Goal: Communication & Community: Answer question/provide support

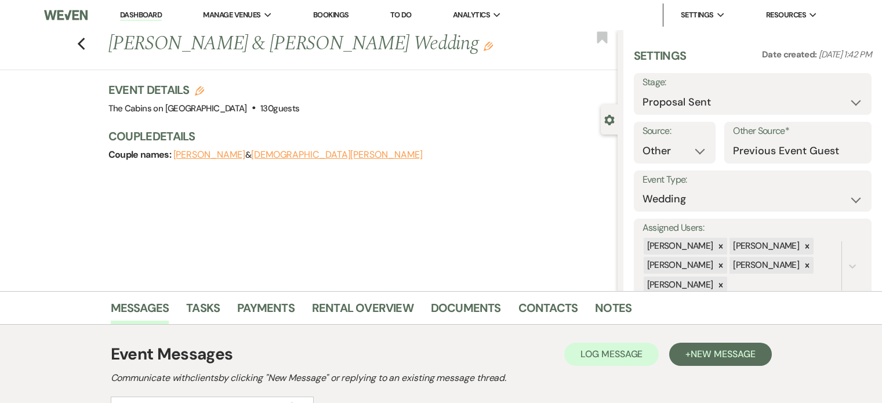
select select "6"
select select "14"
click at [148, 14] on link "Dashboard" at bounding box center [141, 15] width 42 height 11
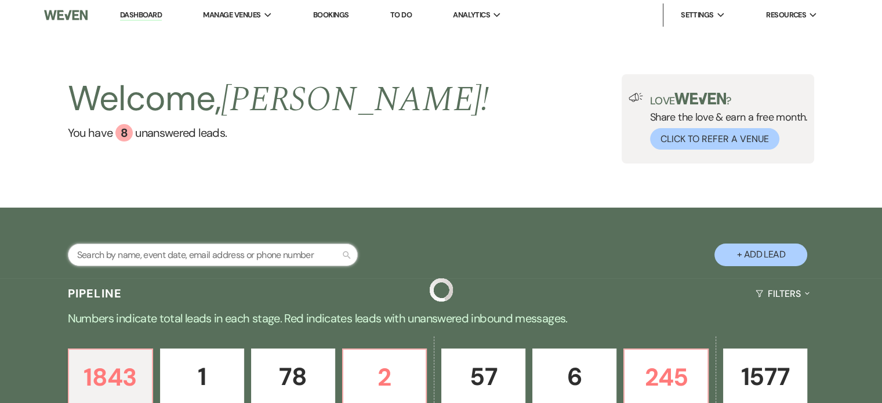
click at [100, 264] on input "text" at bounding box center [213, 254] width 290 height 23
type input "[PERSON_NAME]"
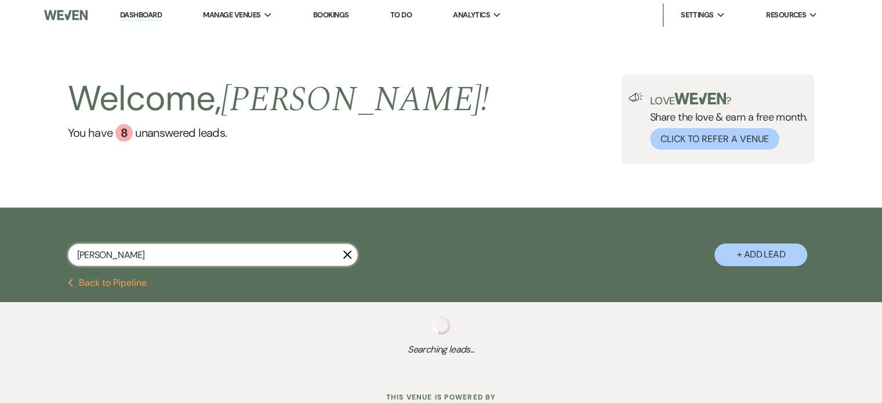
select select "8"
select select "4"
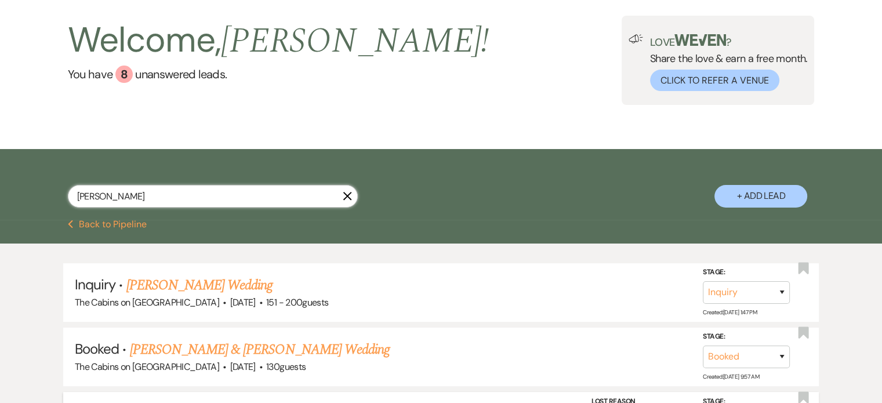
scroll to position [174, 0]
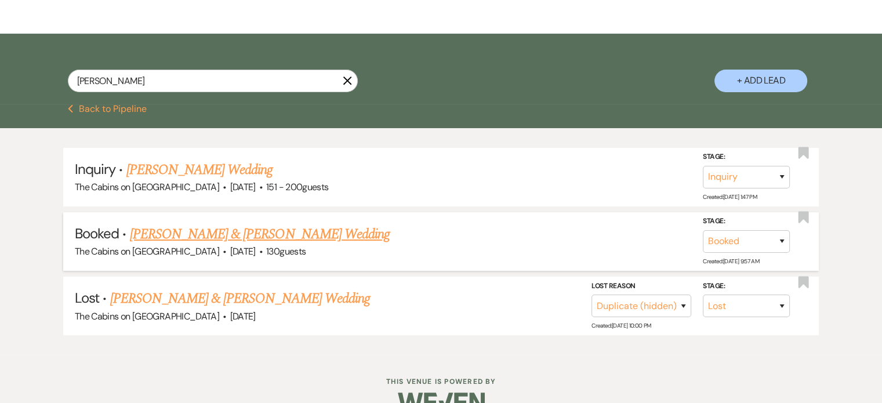
click at [227, 245] on link "[PERSON_NAME] & [PERSON_NAME] Wedding" at bounding box center [260, 234] width 260 height 21
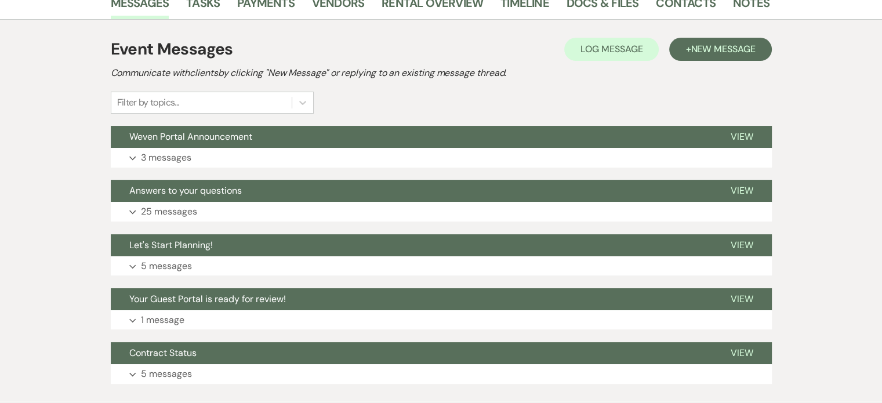
scroll to position [232, 0]
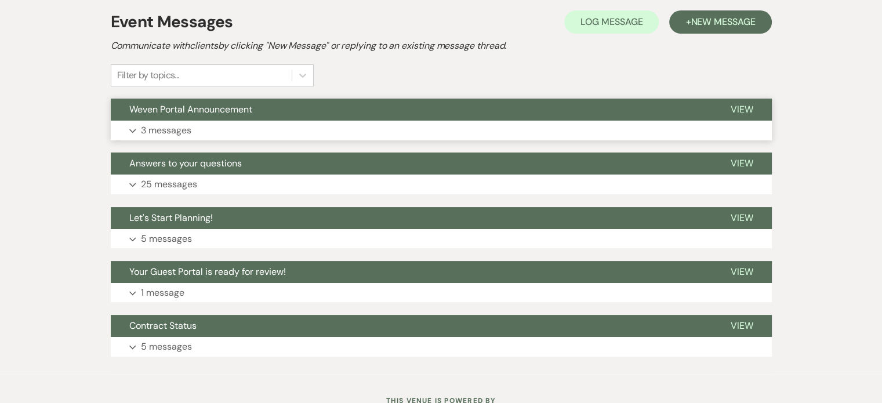
click at [191, 138] on p "3 messages" at bounding box center [166, 130] width 50 height 15
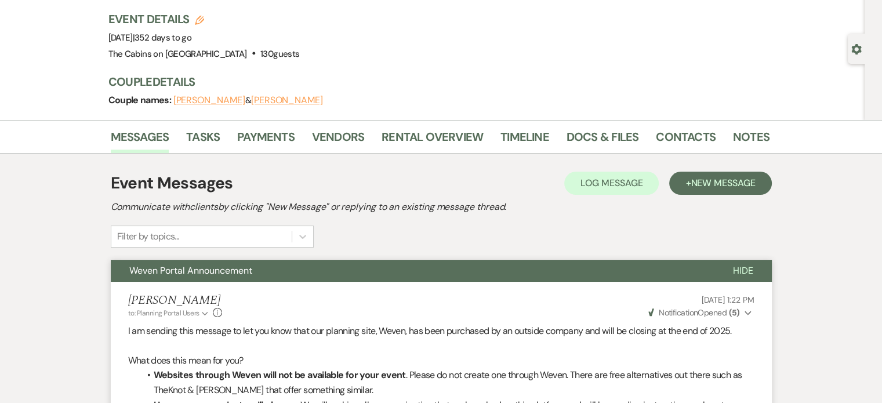
scroll to position [0, 0]
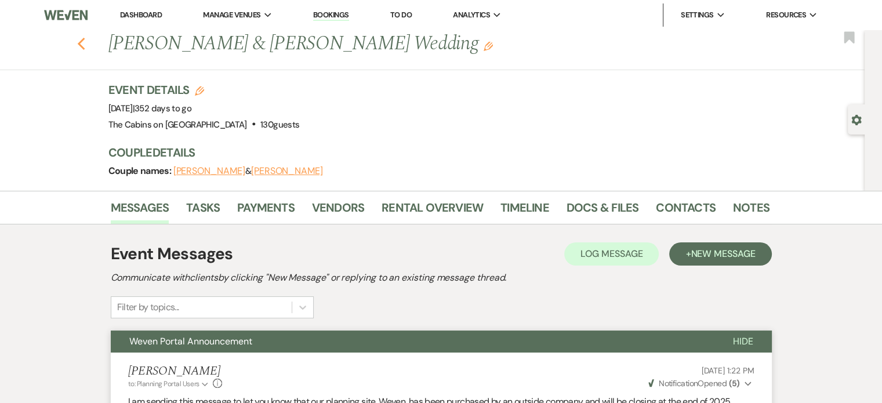
click at [85, 49] on use "button" at bounding box center [81, 44] width 8 height 13
select select "8"
select select "4"
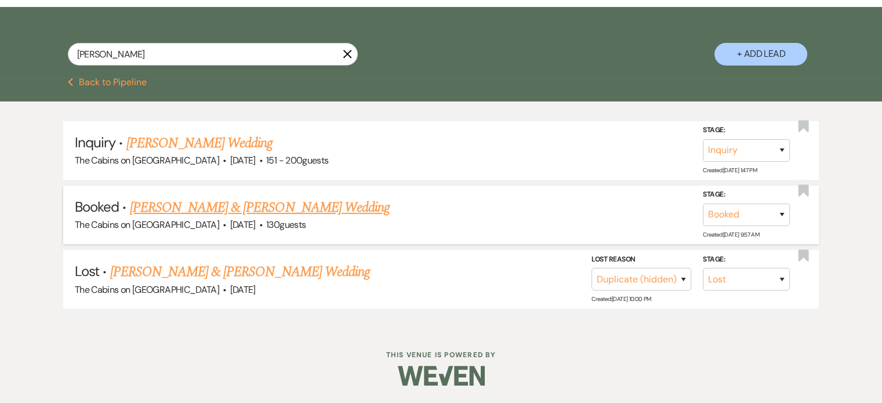
scroll to position [228, 0]
click at [227, 197] on link "[PERSON_NAME] & [PERSON_NAME] Wedding" at bounding box center [260, 207] width 260 height 21
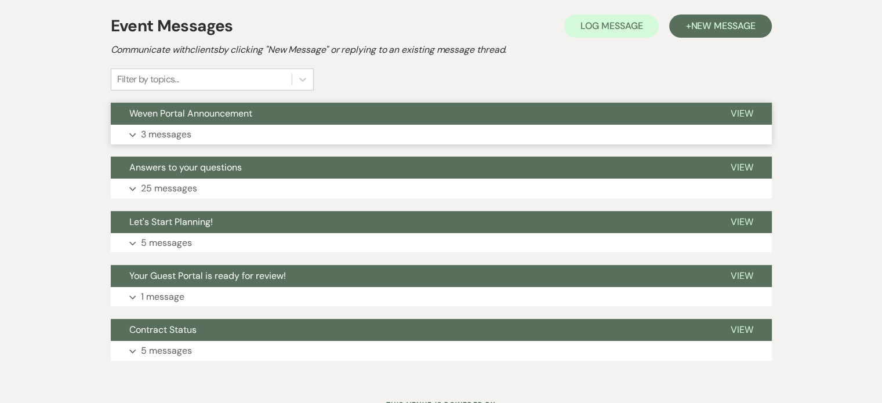
click at [191, 142] on p "3 messages" at bounding box center [166, 134] width 50 height 15
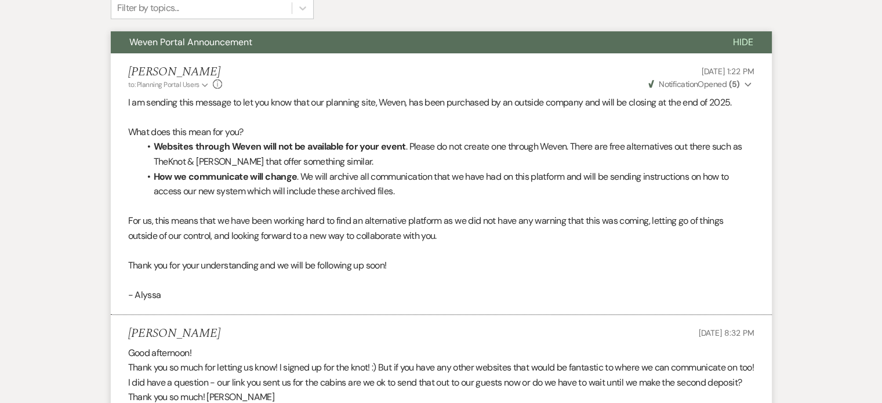
scroll to position [228, 0]
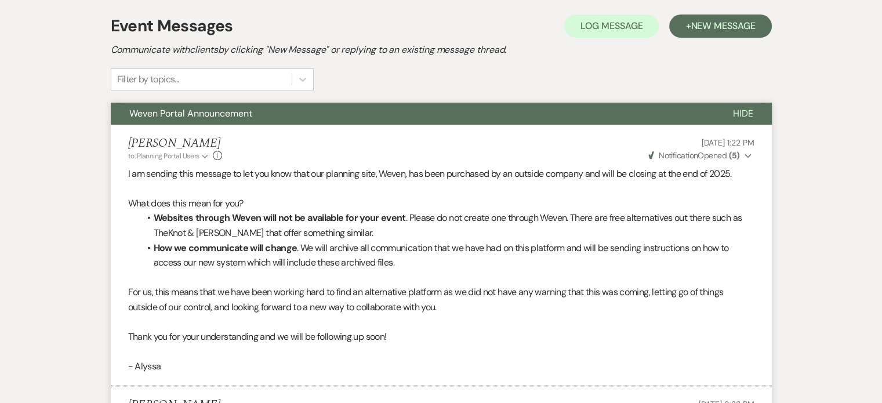
click at [733, 119] on span "Hide" at bounding box center [743, 113] width 20 height 12
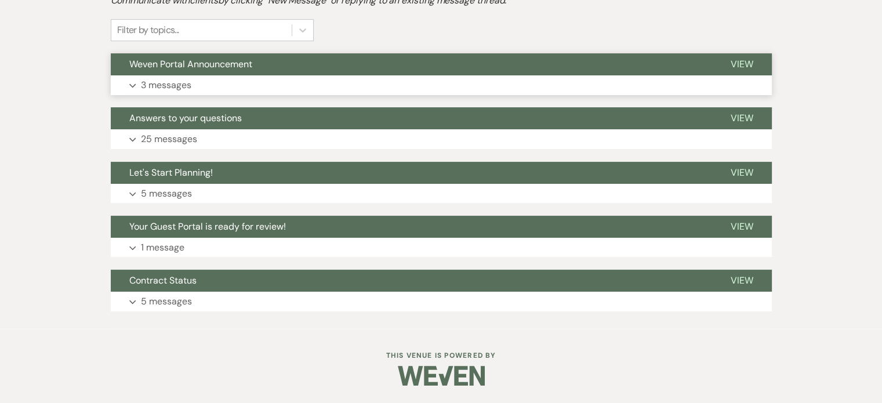
scroll to position [112, 0]
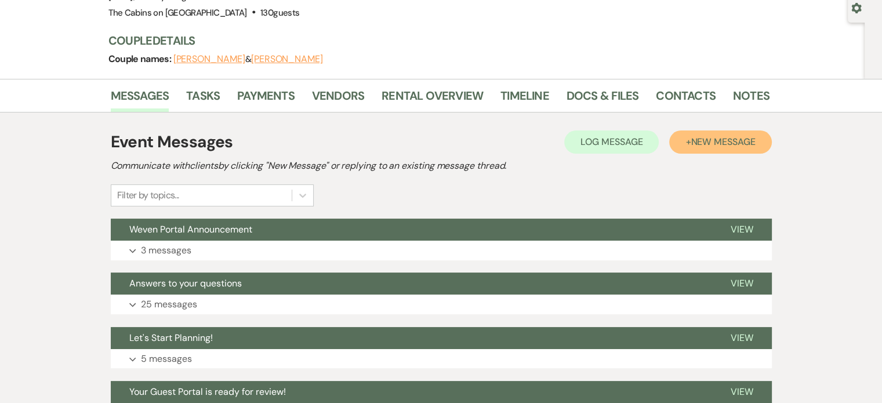
click at [690, 148] on span "New Message" at bounding box center [722, 142] width 64 height 12
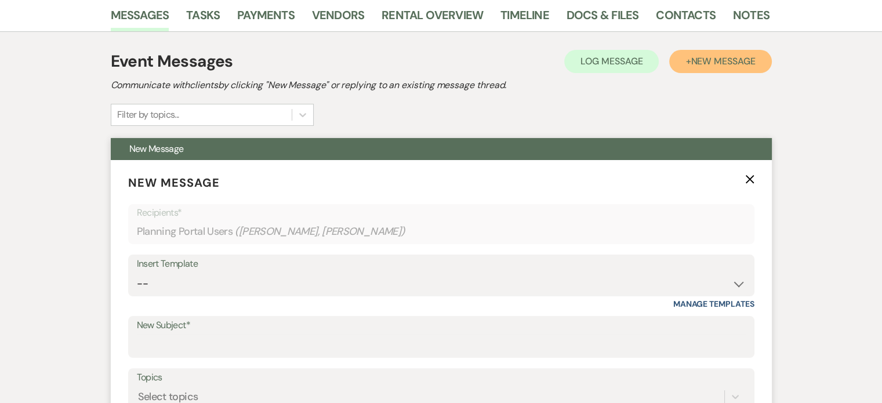
scroll to position [286, 0]
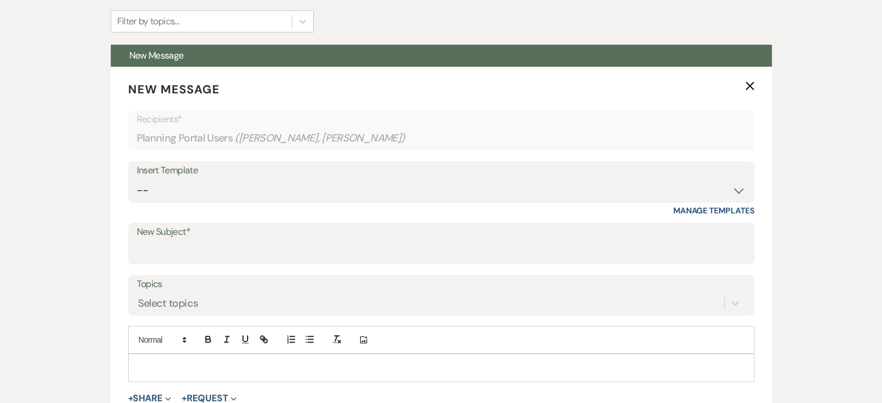
drag, startPoint x: 712, startPoint y: 126, endPoint x: 325, endPoint y: 11, distance: 404.6
click at [745, 90] on icon "X" at bounding box center [749, 85] width 9 height 9
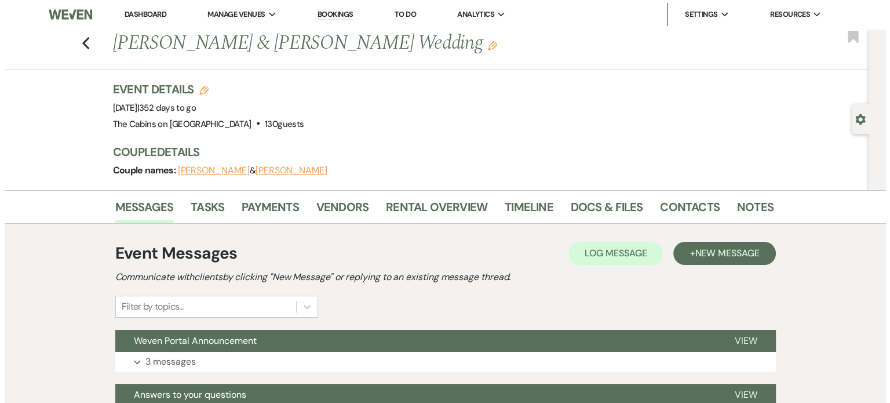
scroll to position [0, 0]
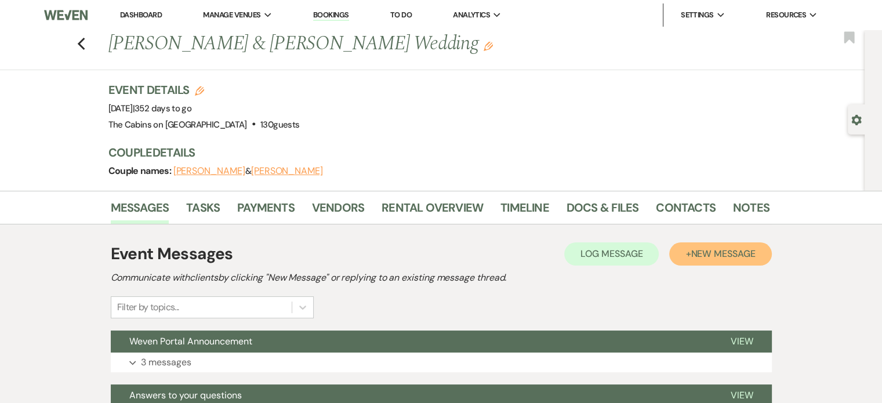
click at [690, 260] on span "New Message" at bounding box center [722, 254] width 64 height 12
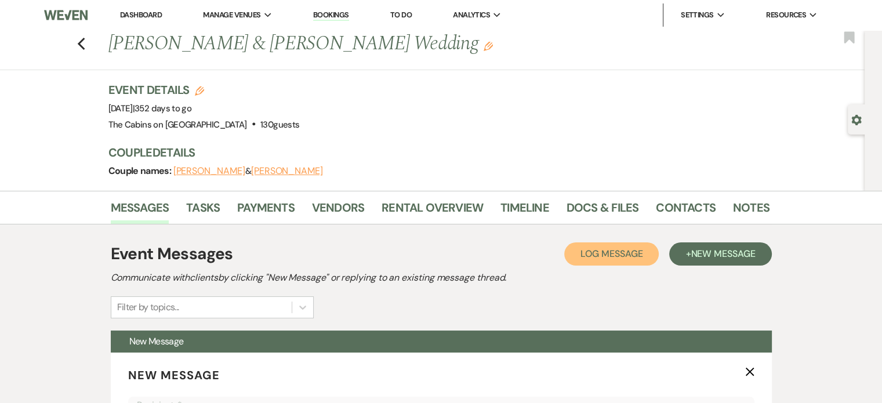
click at [580, 260] on span "Log Message" at bounding box center [611, 254] width 62 height 12
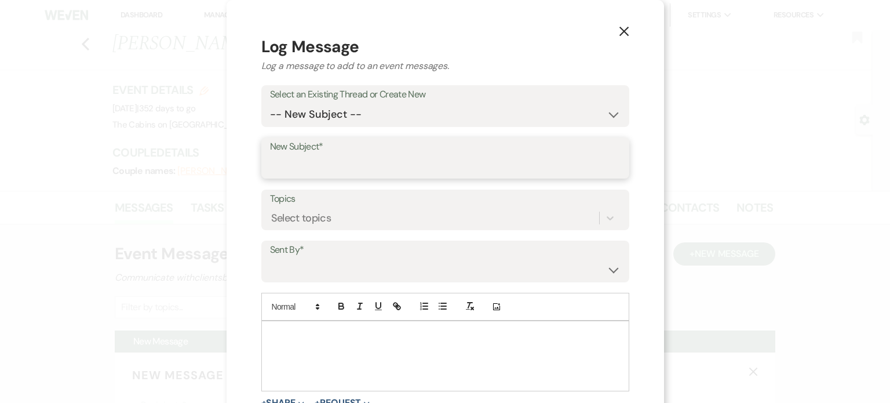
click at [300, 177] on input "New Subject*" at bounding box center [445, 166] width 351 height 23
type input "Payments"
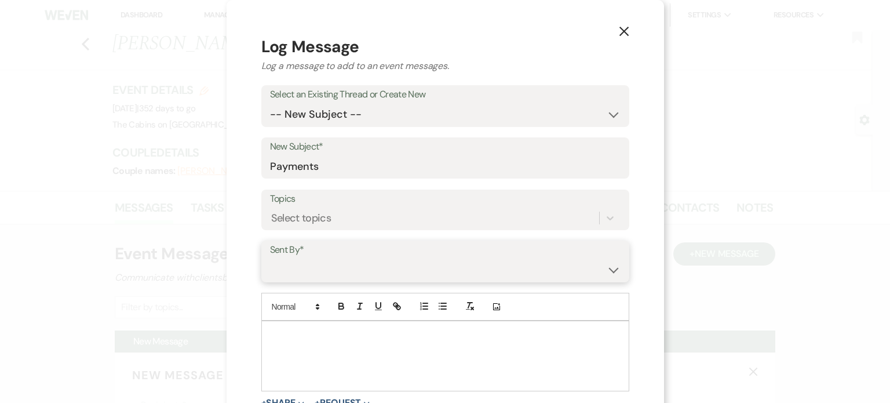
click at [319, 281] on select "[PERSON_NAME] ([EMAIL_ADDRESS][DOMAIN_NAME]) [PERSON_NAME] ([PERSON_NAME][EMAIL…" at bounding box center [445, 270] width 351 height 23
select select "contact-284206"
click at [292, 281] on select "[PERSON_NAME] ([EMAIL_ADDRESS][DOMAIN_NAME]) [PERSON_NAME] ([PERSON_NAME][EMAIL…" at bounding box center [445, 270] width 351 height 23
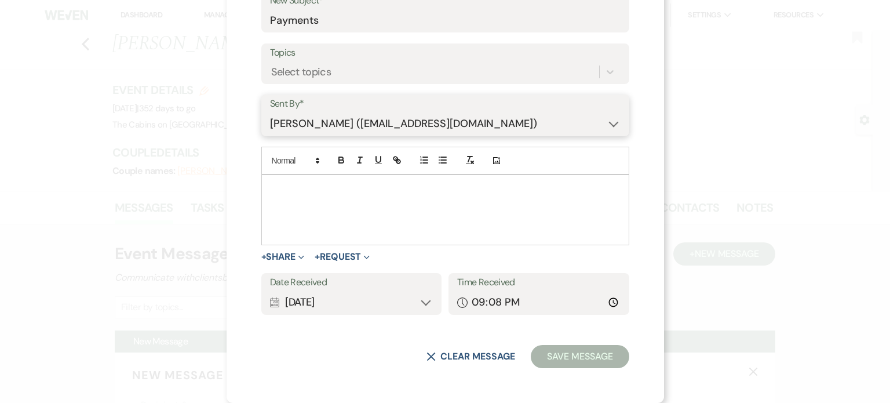
scroll to position [174, 0]
click at [306, 195] on p at bounding box center [446, 188] width 350 height 13
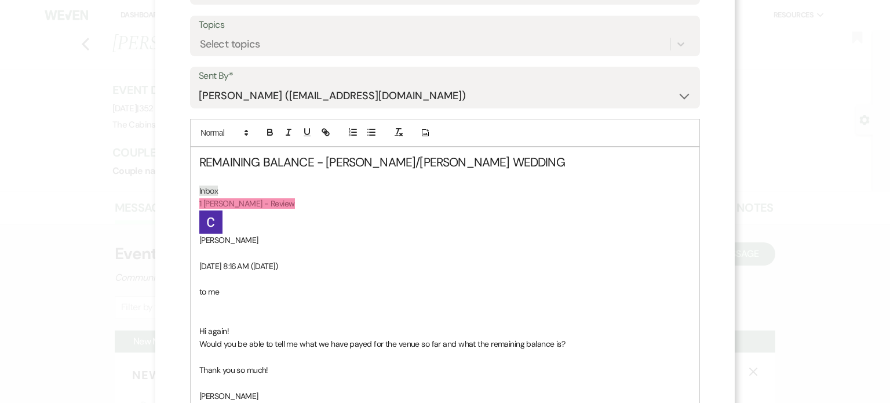
click at [224, 234] on p "﻿ ﻿" at bounding box center [445, 221] width 492 height 23
drag, startPoint x: 230, startPoint y: 266, endPoint x: 192, endPoint y: 230, distance: 52.1
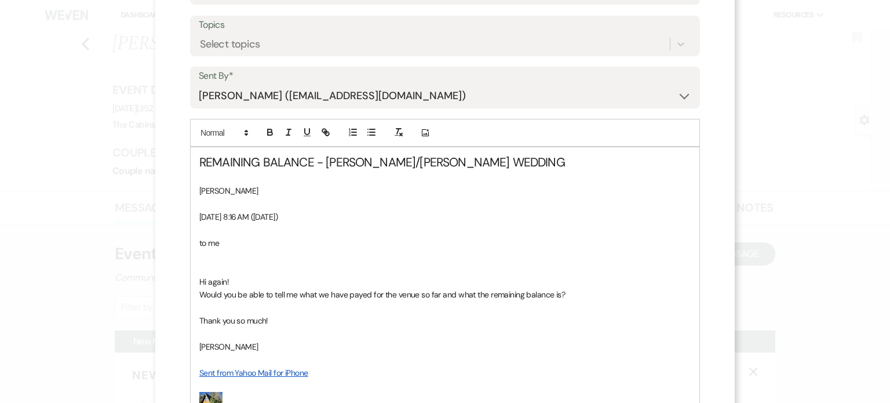
click at [199, 223] on p "[DATE] 8:16 AM ([DATE])" at bounding box center [445, 216] width 492 height 13
click at [217, 210] on p at bounding box center [445, 203] width 492 height 13
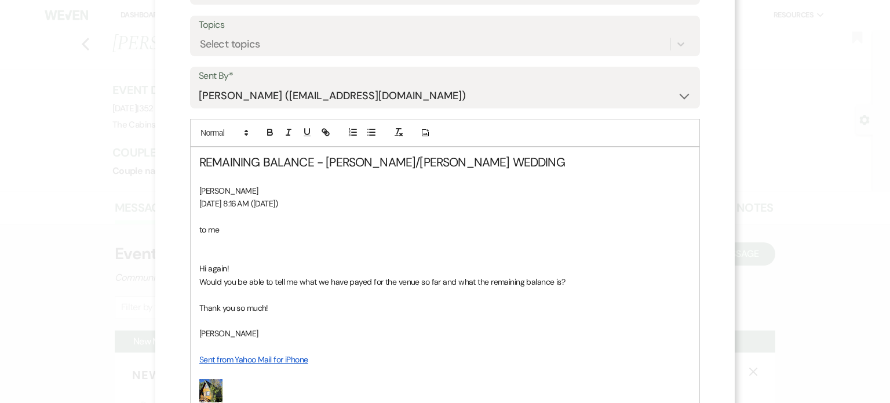
click at [200, 223] on p at bounding box center [445, 216] width 492 height 13
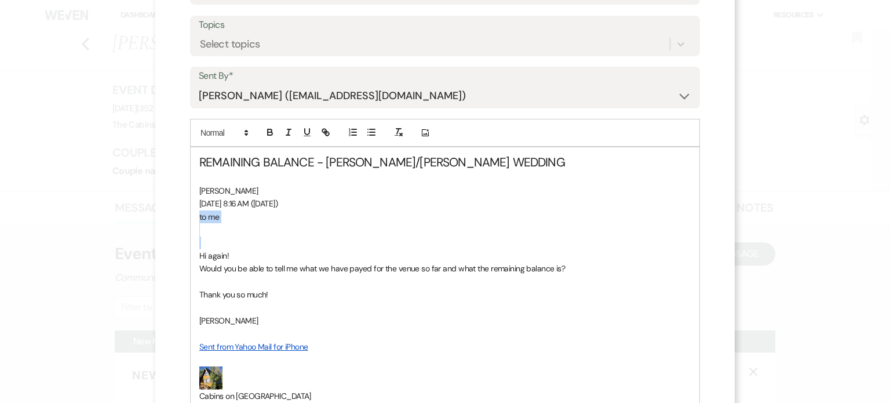
drag, startPoint x: 192, startPoint y: 260, endPoint x: 206, endPoint y: 289, distance: 32.4
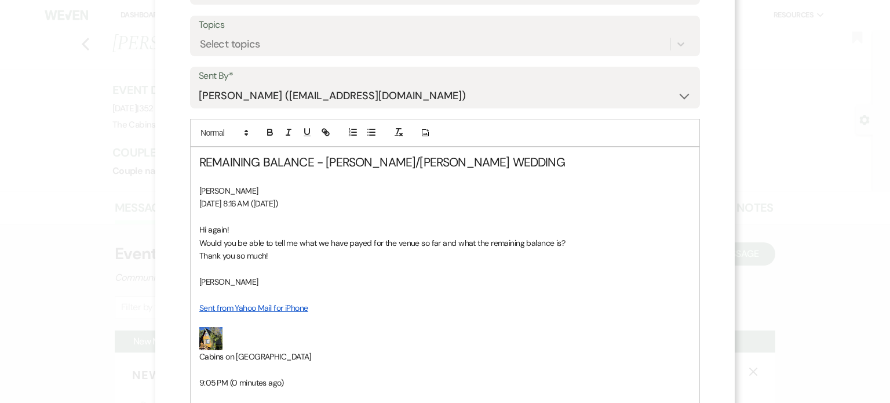
click at [199, 275] on p at bounding box center [445, 268] width 492 height 13
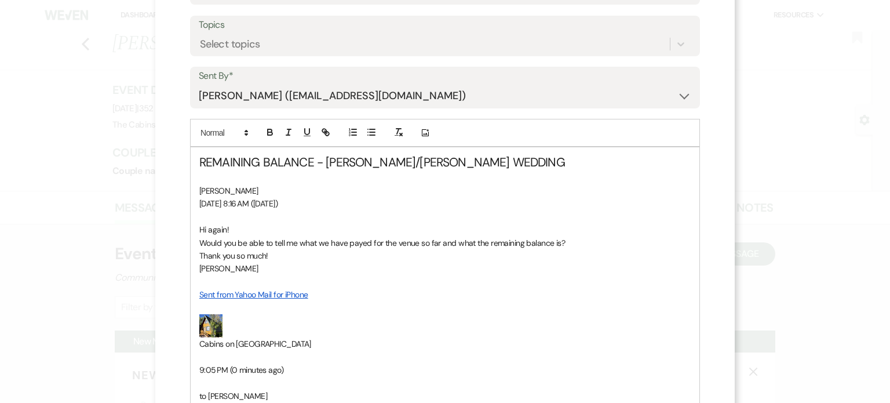
click at [199, 288] on p at bounding box center [445, 281] width 492 height 13
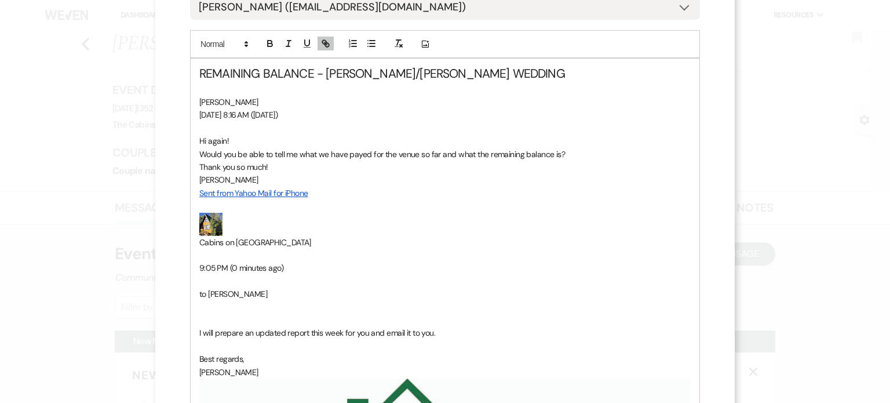
scroll to position [290, 0]
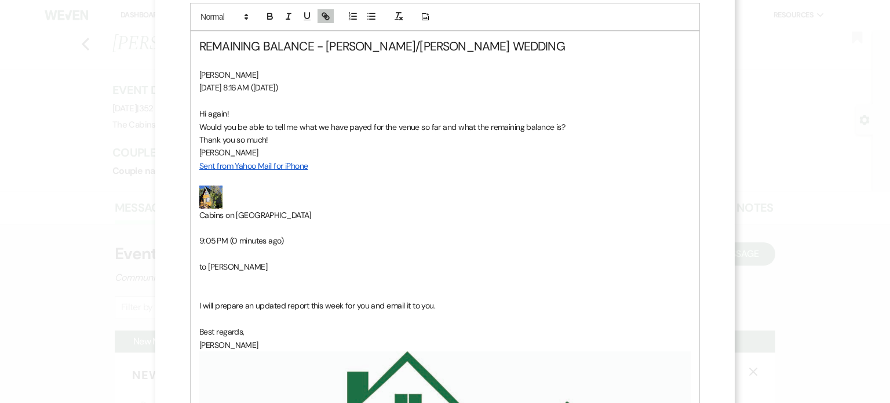
click at [202, 234] on p at bounding box center [445, 227] width 492 height 13
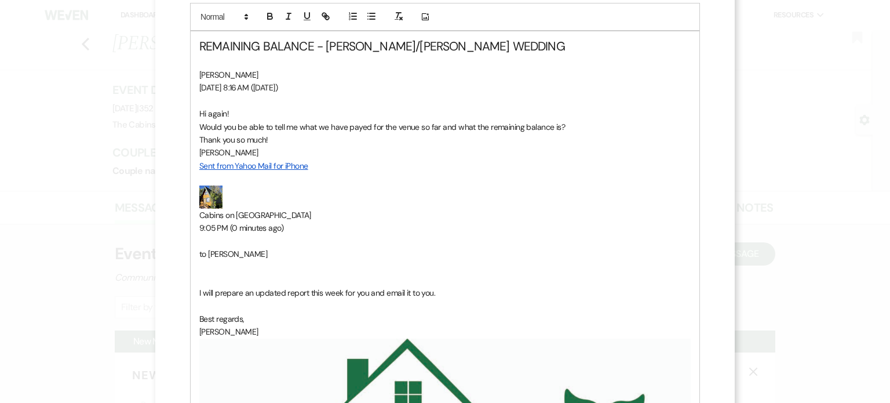
click at [194, 288] on div "REMAINING BALANCE - [PERSON_NAME]/[PERSON_NAME] WEDDING [PERSON_NAME][DATE] 8:1…" at bounding box center [445, 331] width 509 height 600
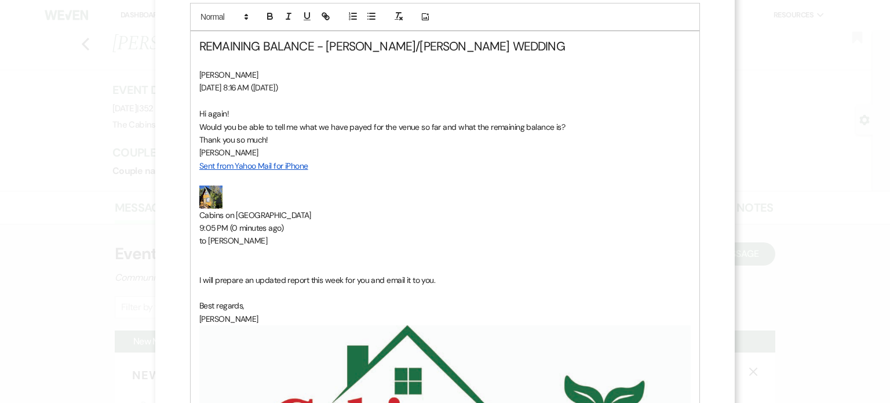
click at [199, 260] on p "﻿ ﻿" at bounding box center [445, 254] width 492 height 13
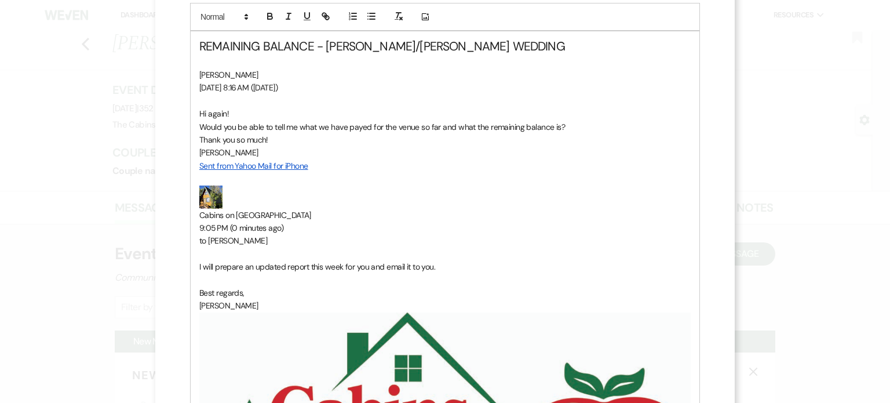
click at [194, 322] on div "REMAINING BALANCE - [PERSON_NAME]/[PERSON_NAME] WEDDING [PERSON_NAME][DATE] 8:1…" at bounding box center [445, 318] width 509 height 574
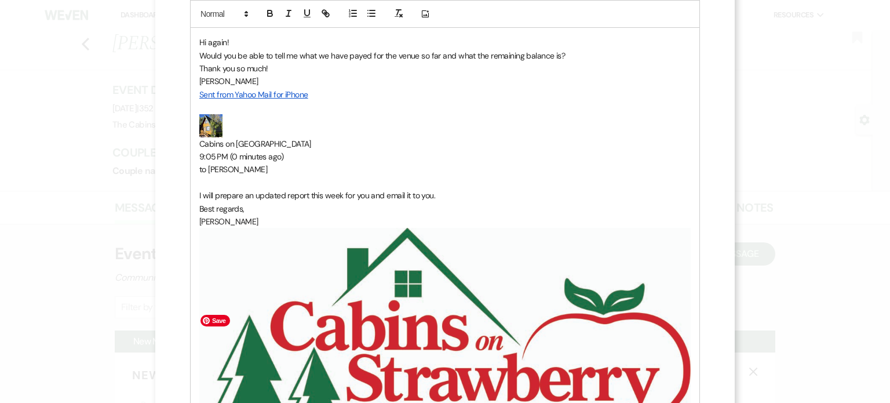
scroll to position [406, 0]
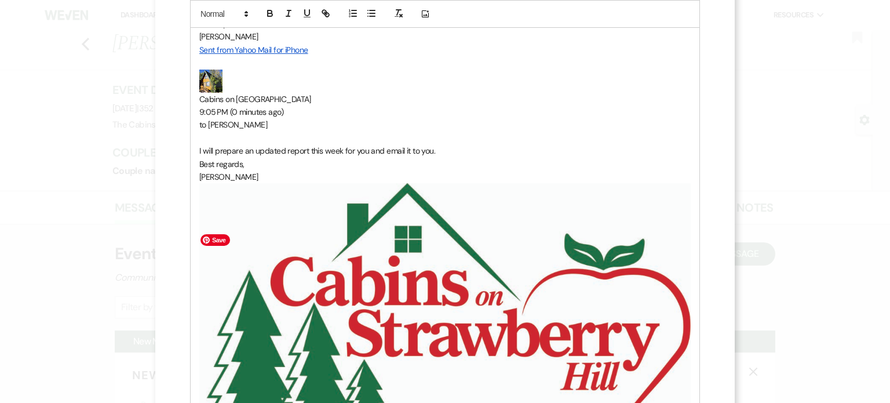
click at [203, 285] on img "﻿ ﻿" at bounding box center [445, 306] width 492 height 247
click at [191, 250] on div "REMAINING BALANCE - [PERSON_NAME]/[PERSON_NAME] WEDDING [PERSON_NAME][DATE] 8:1…" at bounding box center [445, 195] width 509 height 561
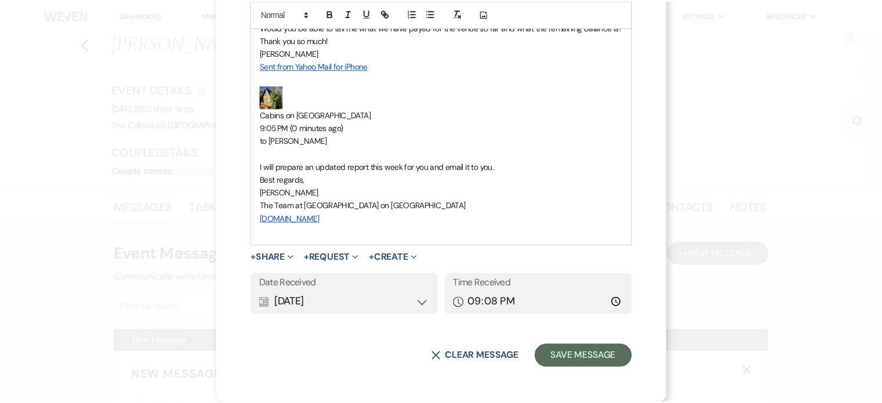
scroll to position [461, 0]
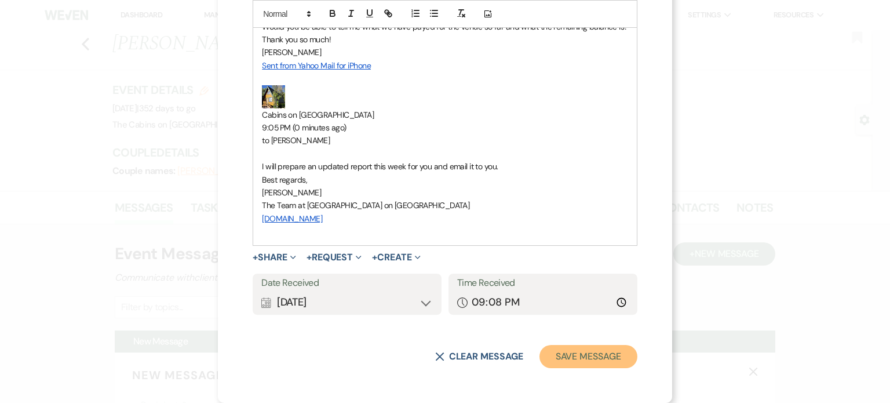
click at [562, 355] on button "Save Message" at bounding box center [589, 356] width 98 height 23
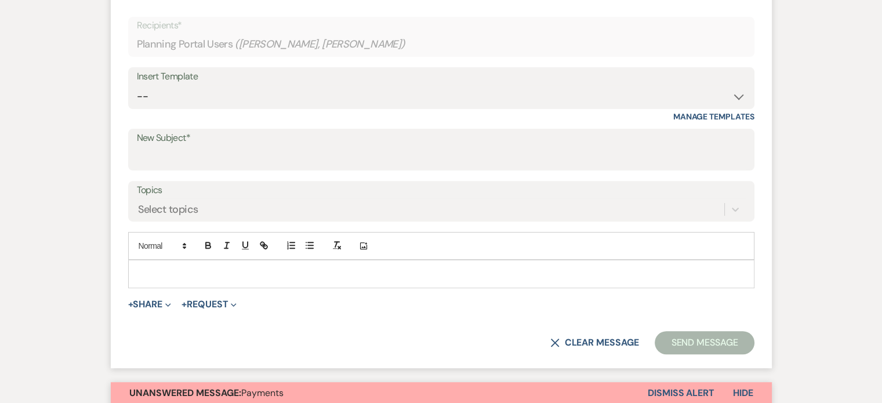
scroll to position [290, 0]
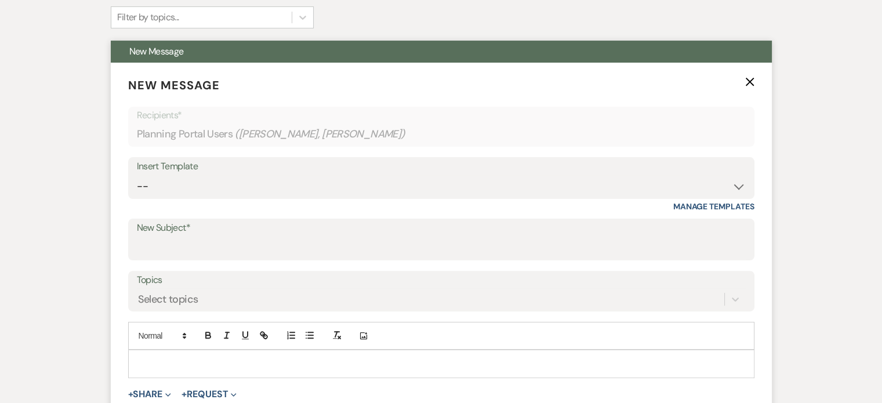
click at [745, 86] on icon "X" at bounding box center [749, 81] width 9 height 9
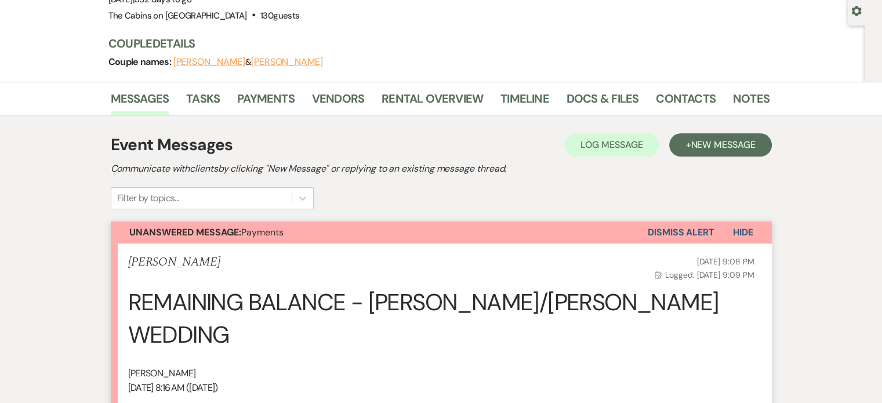
scroll to position [0, 0]
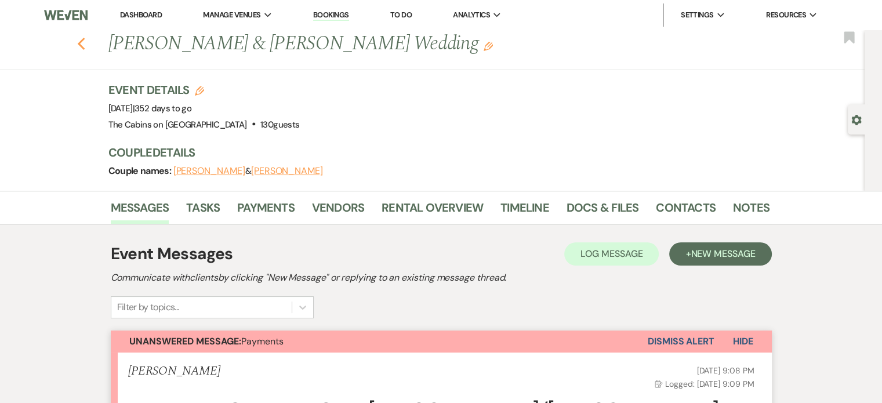
click at [86, 46] on icon "Previous" at bounding box center [81, 44] width 9 height 14
select select "8"
select select "4"
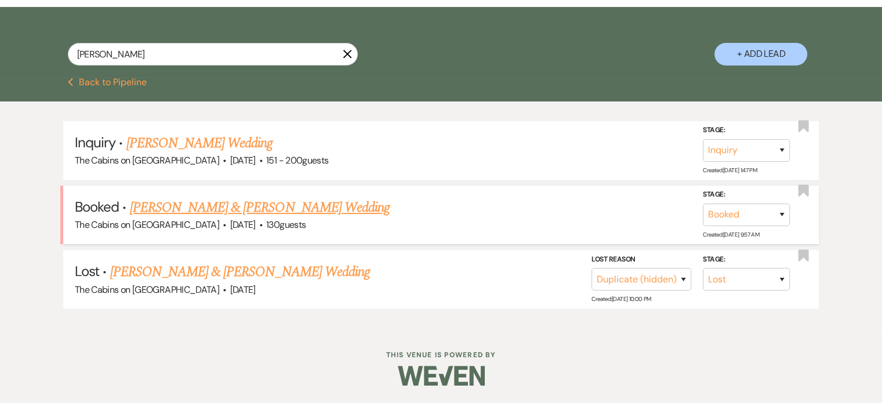
click at [241, 197] on link "[PERSON_NAME] & [PERSON_NAME] Wedding" at bounding box center [260, 207] width 260 height 21
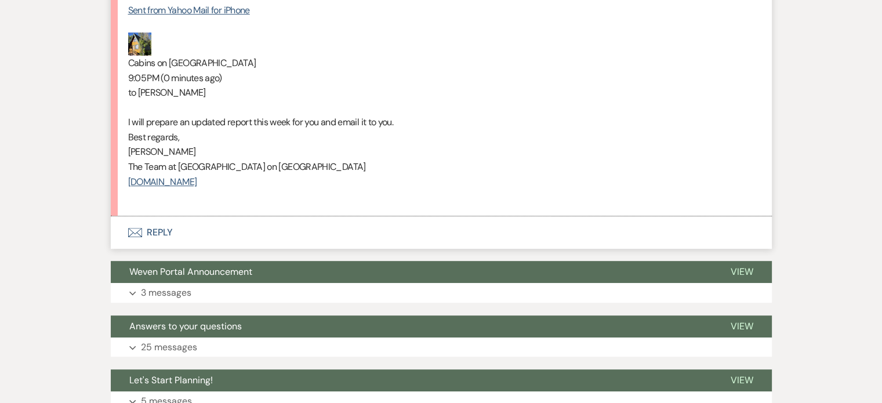
click at [200, 249] on button "Envelope Reply" at bounding box center [441, 232] width 661 height 32
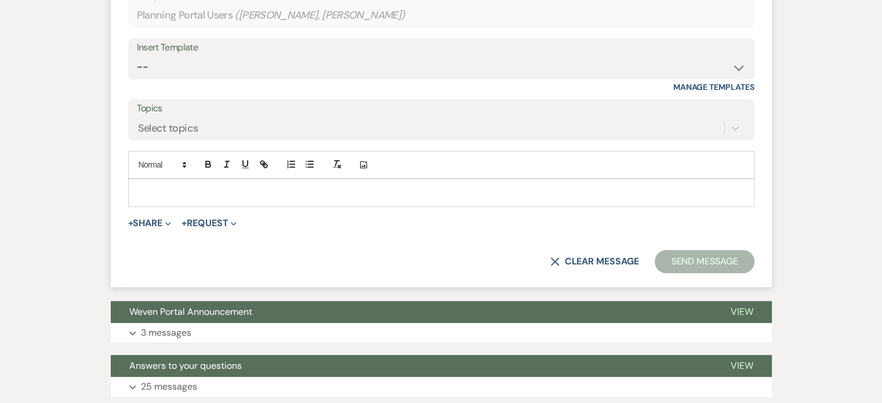
scroll to position [849, 0]
click at [204, 198] on p at bounding box center [441, 192] width 608 height 13
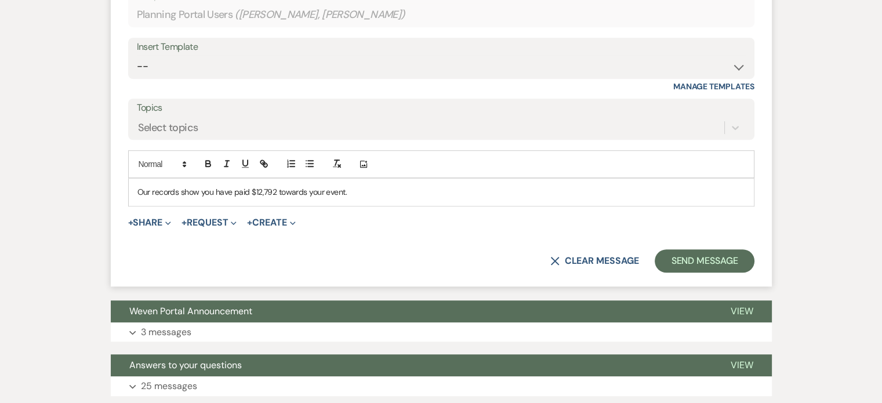
click at [400, 198] on p "Our records show you have paid $12,792 towards your event." at bounding box center [441, 192] width 608 height 13
click at [654, 272] on button "Send Message" at bounding box center [703, 260] width 99 height 23
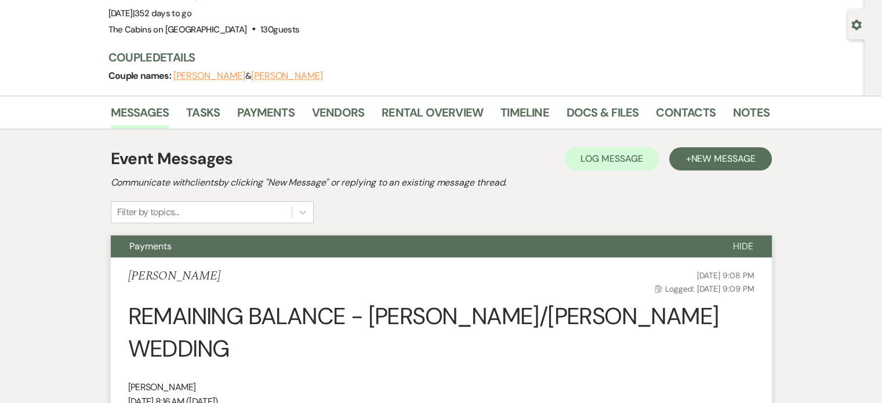
scroll to position [0, 0]
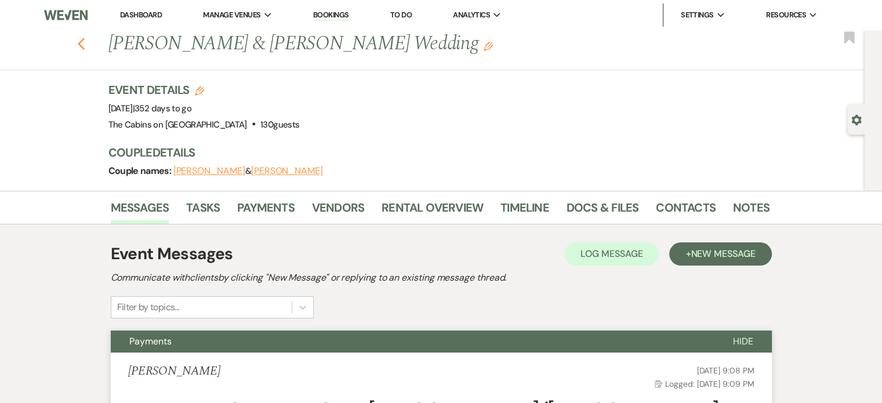
click at [86, 51] on icon "Previous" at bounding box center [81, 44] width 9 height 14
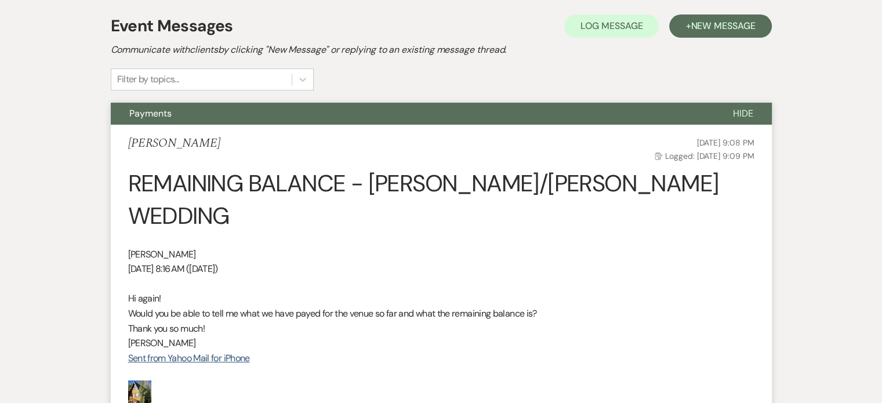
select select "8"
select select "4"
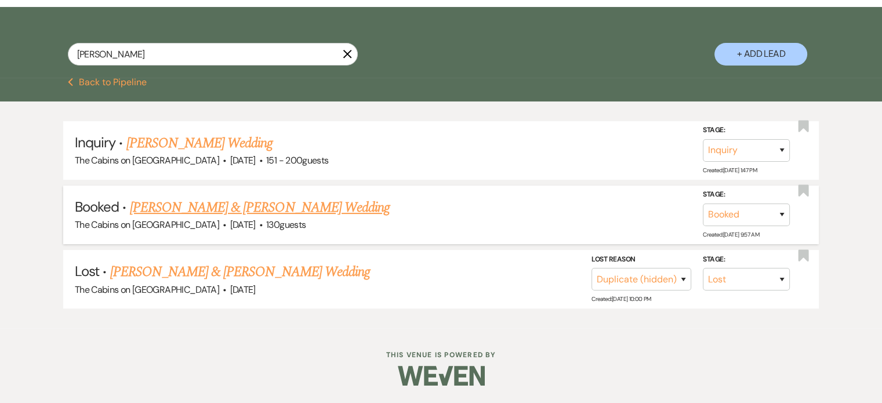
scroll to position [0, 0]
